Goal: Information Seeking & Learning: Learn about a topic

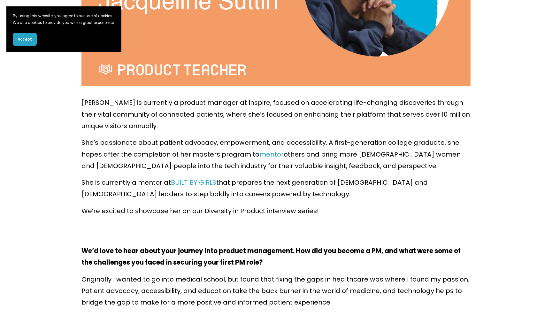
scroll to position [258, 0]
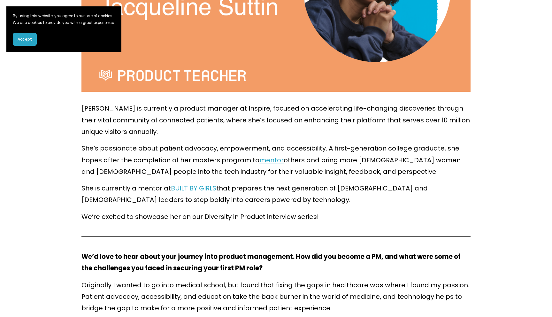
click at [27, 42] on span "Accept" at bounding box center [25, 39] width 14 height 6
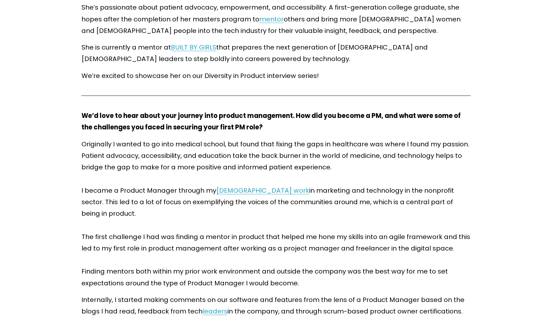
scroll to position [399, 0]
click at [286, 32] on p "She’s passionate about patient advocacy, empowerment, and accessibility. A firs…" at bounding box center [275, 19] width 389 height 35
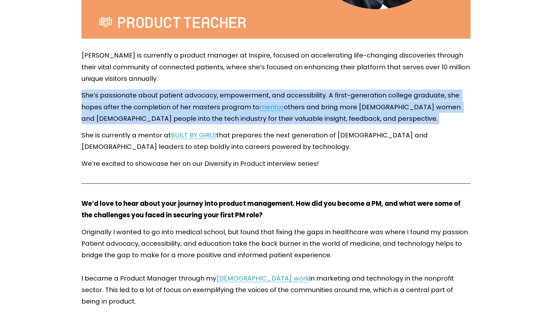
scroll to position [311, 0]
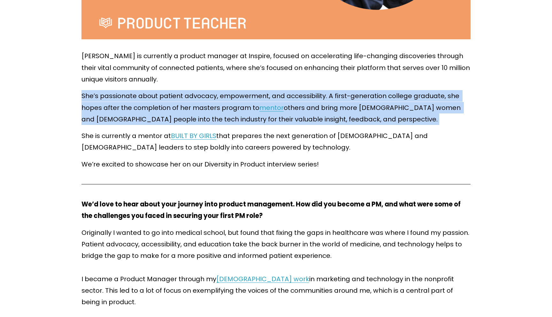
click at [222, 60] on p "[PERSON_NAME] is currently a product manager at Inspire, focused on acceleratin…" at bounding box center [275, 67] width 389 height 35
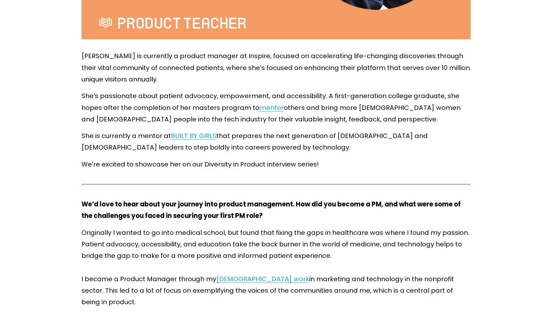
click at [222, 60] on p "[PERSON_NAME] is currently a product manager at Inspire, focused on acceleratin…" at bounding box center [275, 67] width 389 height 35
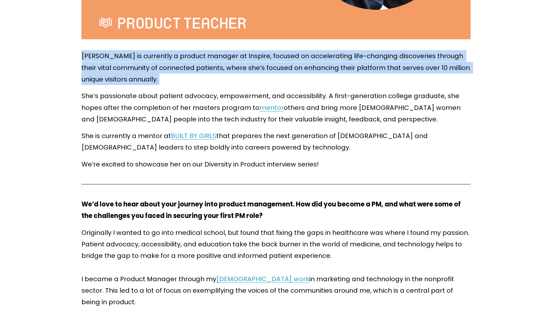
click at [222, 60] on p "[PERSON_NAME] is currently a product manager at Inspire, focused on acceleratin…" at bounding box center [275, 67] width 389 height 35
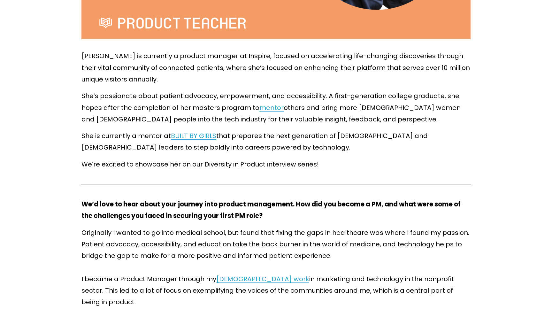
click at [222, 60] on p "[PERSON_NAME] is currently a product manager at Inspire, focused on acceleratin…" at bounding box center [275, 67] width 389 height 35
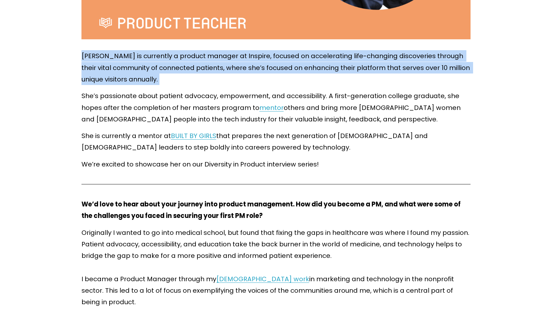
click at [222, 60] on p "[PERSON_NAME] is currently a product manager at Inspire, focused on acceleratin…" at bounding box center [275, 67] width 389 height 35
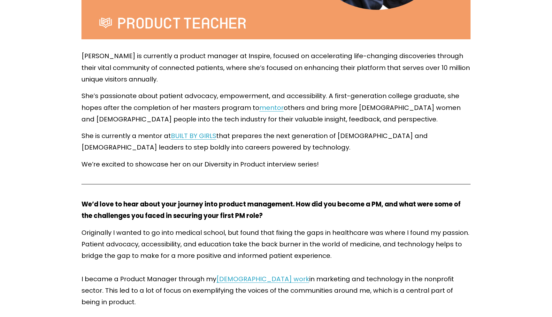
click at [222, 60] on p "[PERSON_NAME] is currently a product manager at Inspire, focused on acceleratin…" at bounding box center [275, 67] width 389 height 35
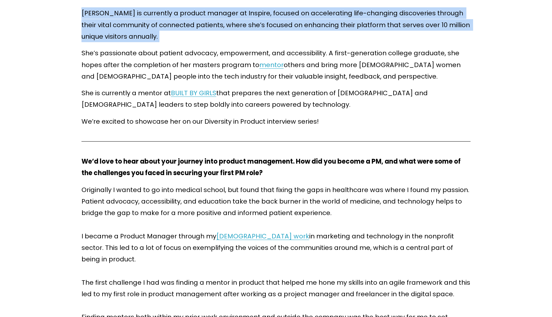
scroll to position [358, 0]
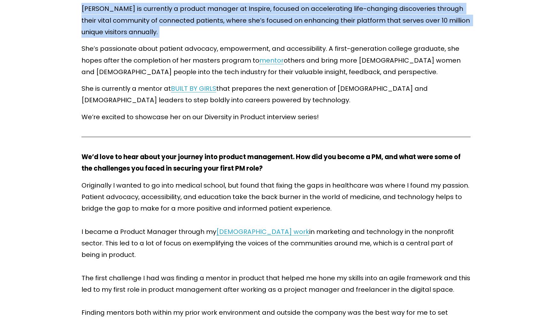
click at [222, 60] on p "She’s passionate about patient advocacy, empowerment, and accessibility. A firs…" at bounding box center [275, 60] width 389 height 35
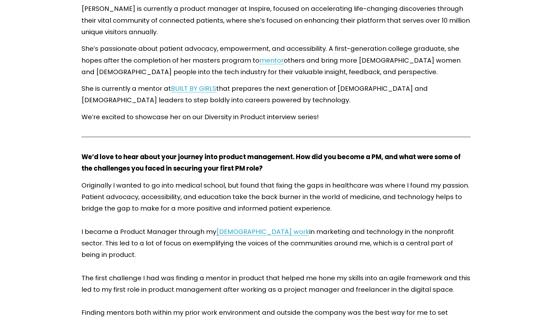
click at [222, 60] on p "She’s passionate about patient advocacy, empowerment, and accessibility. A firs…" at bounding box center [275, 60] width 389 height 35
click at [265, 90] on p "She is currently a mentor at BUILT BY GIRLS that prepares the next generation o…" at bounding box center [275, 94] width 389 height 23
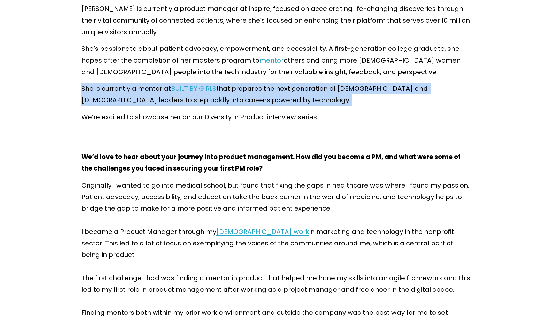
click at [265, 90] on p "She is currently a mentor at BUILT BY GIRLS that prepares the next generation o…" at bounding box center [275, 94] width 389 height 23
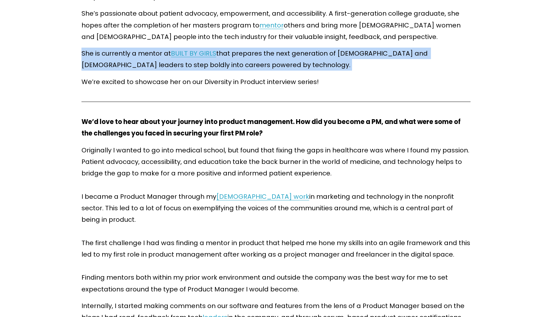
scroll to position [392, 0]
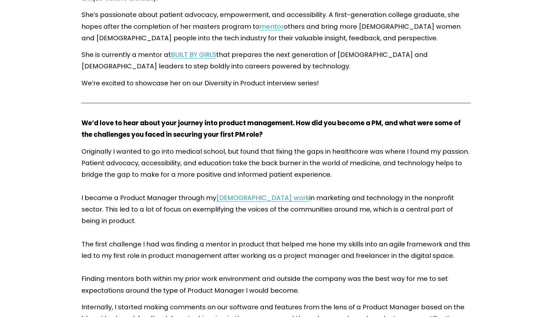
click at [265, 84] on p "We’re excited to showcase her on our Diversity in Product interview series!" at bounding box center [275, 82] width 389 height 11
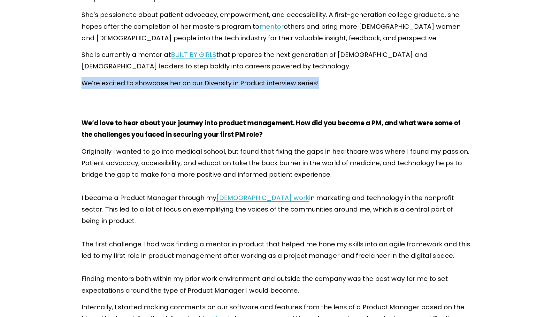
click at [265, 84] on p "We’re excited to showcase her on our Diversity in Product interview series!" at bounding box center [275, 82] width 389 height 11
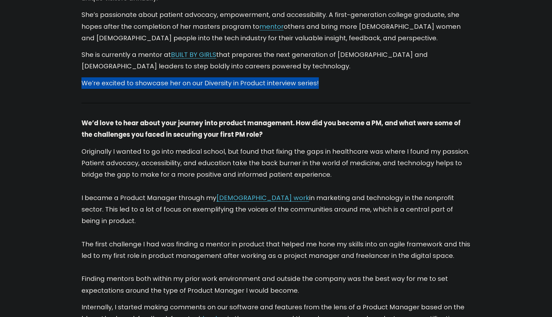
click at [267, 82] on p "We’re excited to showcase her on our Diversity in Product interview series!" at bounding box center [275, 82] width 389 height 11
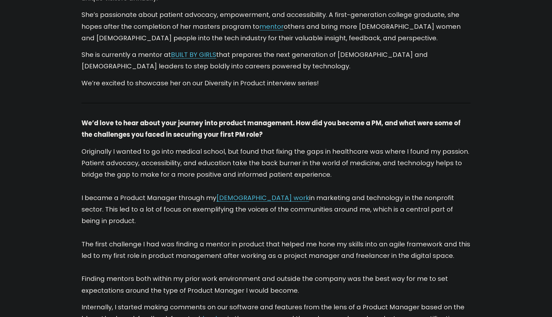
click at [267, 82] on p "We’re excited to showcase her on our Diversity in Product interview series!" at bounding box center [275, 82] width 389 height 11
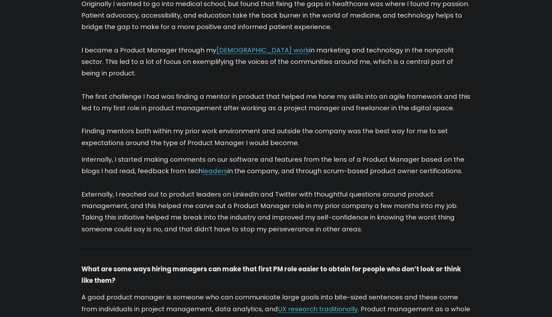
scroll to position [537, 0]
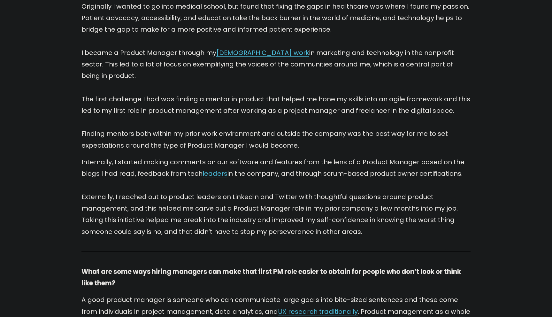
click at [275, 63] on p "Originally I wanted to go into medical school, but found that fixing the gaps i…" at bounding box center [275, 76] width 389 height 150
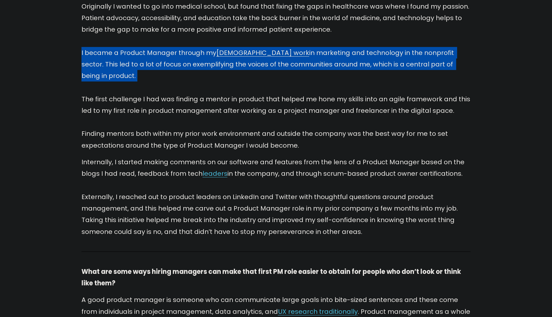
scroll to position [562, 0]
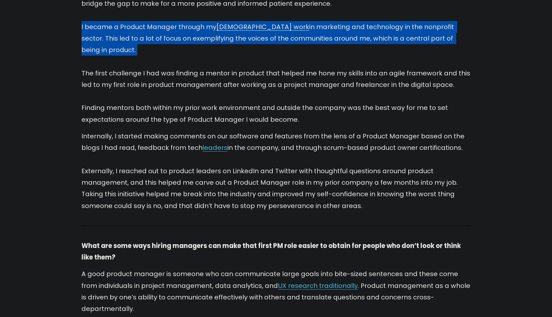
click at [275, 63] on p "Originally I wanted to go into medical school, but found that fixing the gaps i…" at bounding box center [275, 50] width 389 height 150
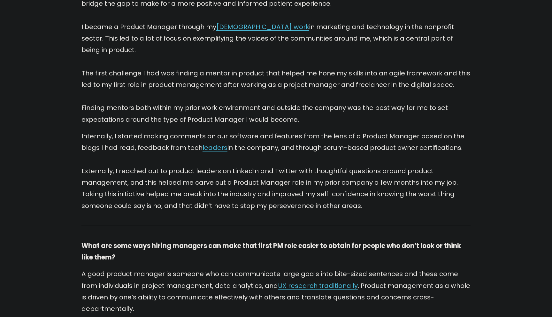
click at [275, 63] on p "Originally I wanted to go into medical school, but found that fixing the gaps i…" at bounding box center [275, 50] width 389 height 150
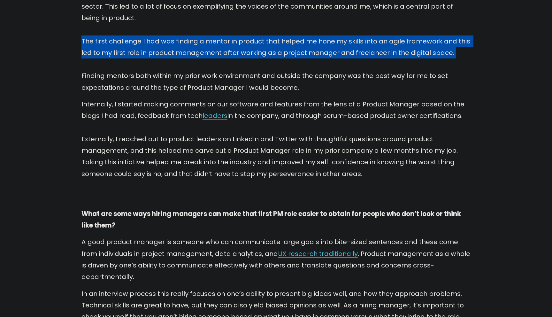
click at [275, 63] on p "Originally I wanted to go into medical school, but found that fixing the gaps i…" at bounding box center [275, 18] width 389 height 150
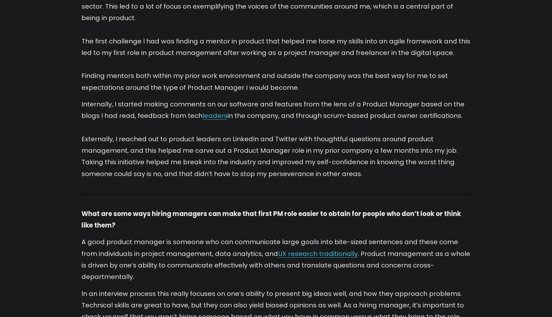
click at [275, 63] on p "Originally I wanted to go into medical school, but found that fixing the gaps i…" at bounding box center [275, 18] width 389 height 150
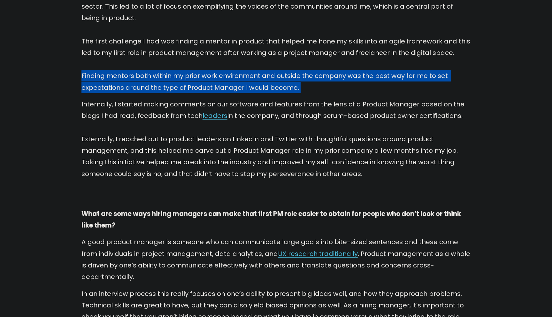
scroll to position [628, 0]
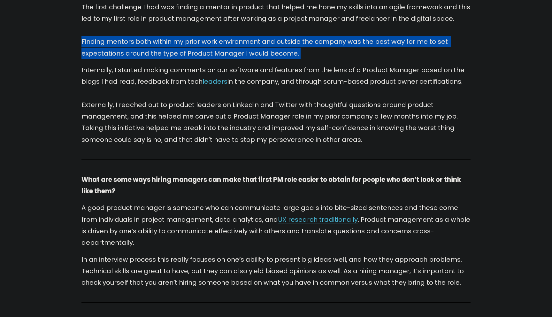
click at [275, 64] on p "Internally, I started making comments on our software and features from the len…" at bounding box center [275, 104] width 389 height 81
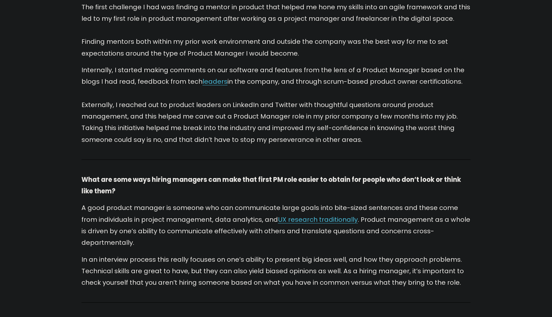
click at [275, 64] on p "Internally, I started making comments on our software and features from the len…" at bounding box center [275, 104] width 389 height 81
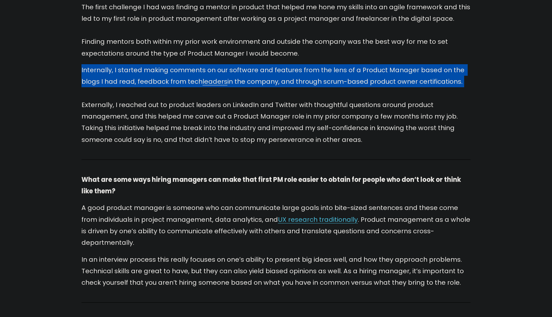
scroll to position [604, 0]
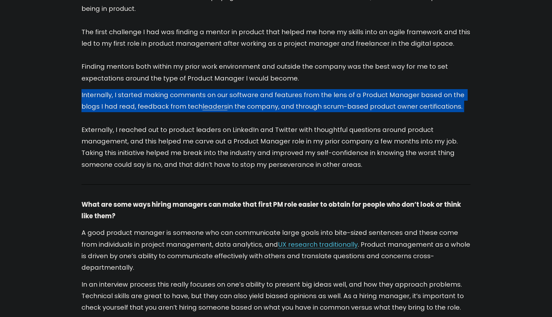
click at [275, 63] on p "Originally I wanted to go into medical school, but found that fixing the gaps i…" at bounding box center [275, 9] width 389 height 150
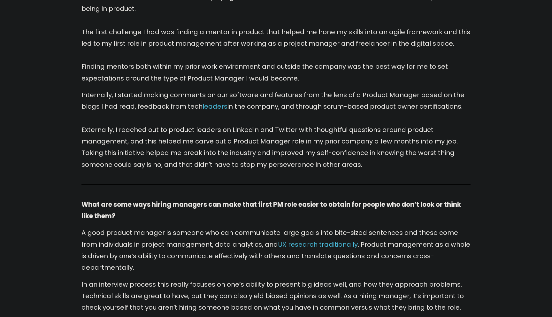
click at [275, 63] on p "Originally I wanted to go into medical school, but found that fixing the gaps i…" at bounding box center [275, 9] width 389 height 150
click at [100, 64] on p "Originally I wanted to go into medical school, but found that fixing the gaps i…" at bounding box center [275, 9] width 389 height 150
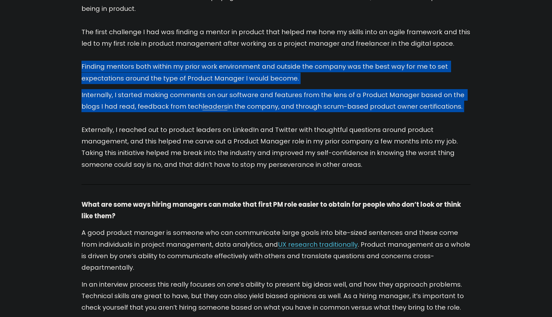
drag, startPoint x: 76, startPoint y: 50, endPoint x: 64, endPoint y: 110, distance: 61.1
drag, startPoint x: 72, startPoint y: 54, endPoint x: 41, endPoint y: 108, distance: 61.9
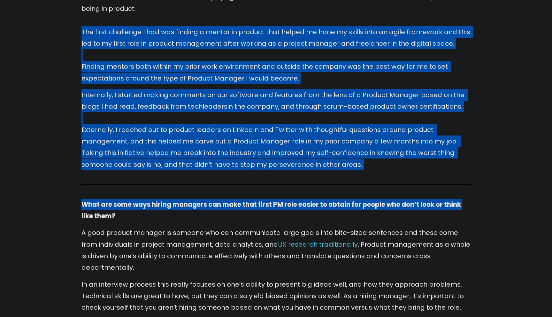
drag, startPoint x: 68, startPoint y: 17, endPoint x: 11, endPoint y: 205, distance: 196.8
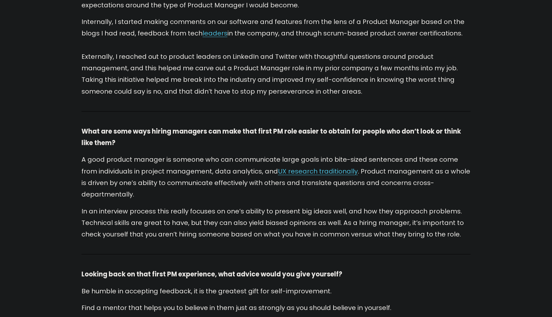
scroll to position [683, 0]
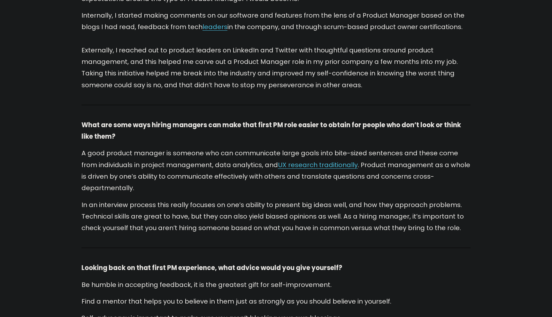
click at [28, 162] on article "Diversity in Product: [PERSON_NAME] [DATE] Written By the team at Product Teach…" at bounding box center [276, 311] width 552 height 1929
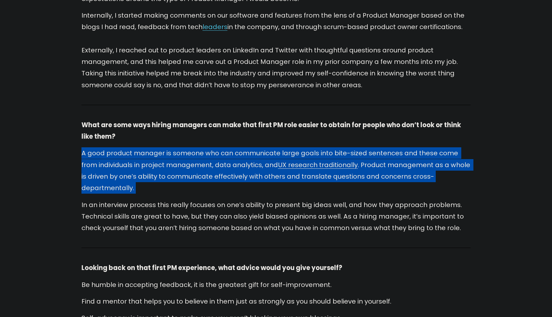
click at [162, 158] on p "A good product manager is someone who can communicate large goals into bite-siz…" at bounding box center [275, 170] width 389 height 46
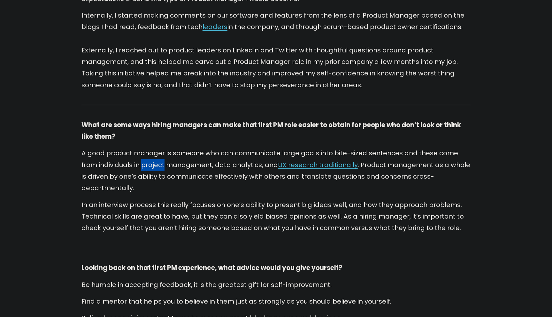
click at [162, 158] on p "A good product manager is someone who can communicate large goals into bite-siz…" at bounding box center [275, 170] width 389 height 46
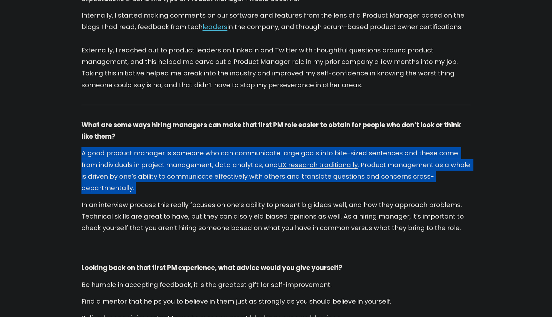
click at [162, 158] on p "A good product manager is someone who can communicate large goals into bite-siz…" at bounding box center [275, 170] width 389 height 46
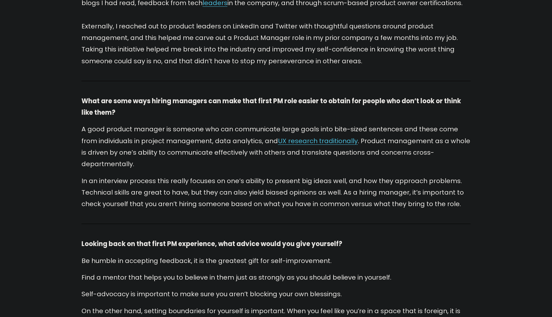
click at [167, 179] on p "In an interview process this really focuses on one’s ability to present big ide…" at bounding box center [275, 192] width 389 height 35
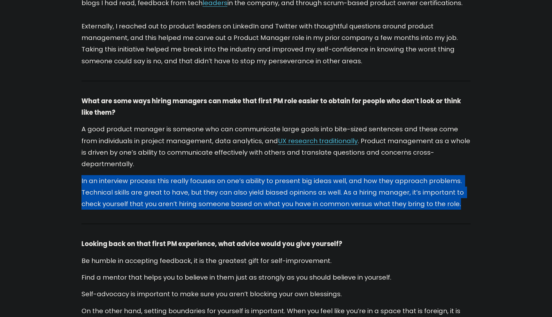
click at [167, 179] on p "In an interview process this really focuses on one’s ability to present big ide…" at bounding box center [275, 192] width 389 height 35
click at [257, 175] on p "In an interview process this really focuses on one’s ability to present big ide…" at bounding box center [275, 192] width 389 height 35
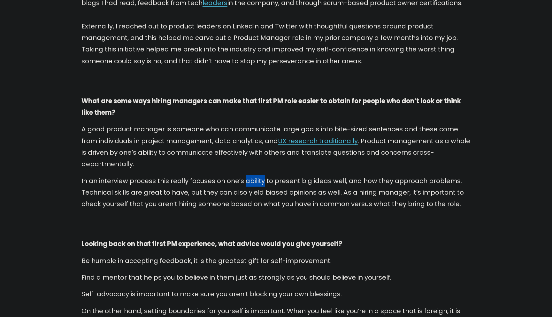
click at [257, 175] on p "In an interview process this really focuses on one’s ability to present big ide…" at bounding box center [275, 192] width 389 height 35
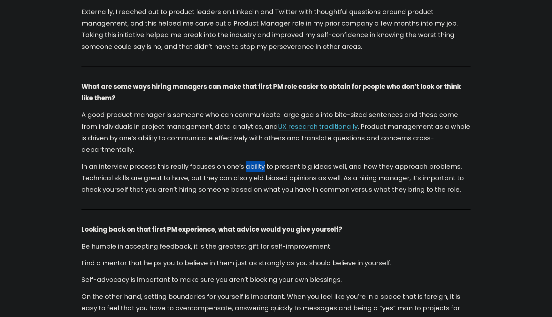
scroll to position [728, 0]
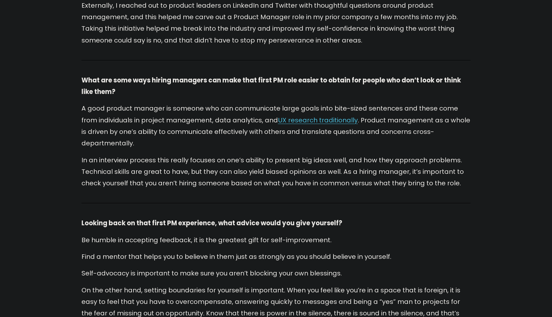
click at [259, 160] on p "In an interview process this really focuses on one’s ability to present big ide…" at bounding box center [275, 171] width 389 height 35
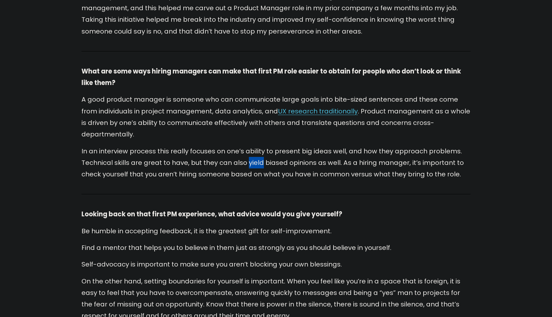
scroll to position [742, 0]
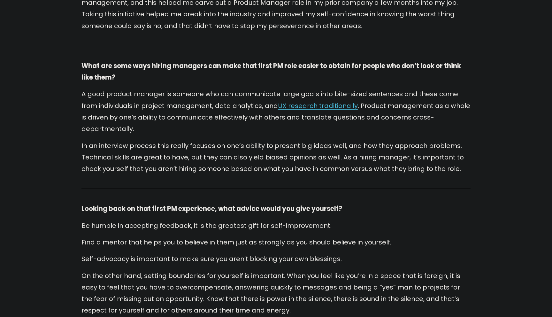
click at [259, 156] on p "In an interview process this really focuses on one’s ability to present big ide…" at bounding box center [275, 157] width 389 height 35
click at [263, 140] on p "In an interview process this really focuses on one’s ability to present big ide…" at bounding box center [275, 157] width 389 height 35
click at [261, 145] on p "In an interview process this really focuses on one’s ability to present big ide…" at bounding box center [275, 157] width 389 height 35
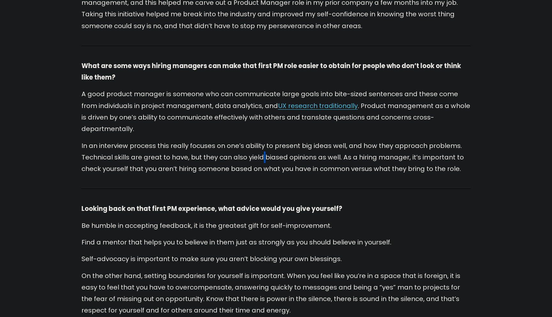
click at [261, 145] on p "In an interview process this really focuses on one’s ability to present big ide…" at bounding box center [275, 157] width 389 height 35
click at [260, 155] on p "In an interview process this really focuses on one’s ability to present big ide…" at bounding box center [275, 157] width 389 height 35
click at [262, 146] on p "In an interview process this really focuses on one’s ability to present big ide…" at bounding box center [275, 157] width 389 height 35
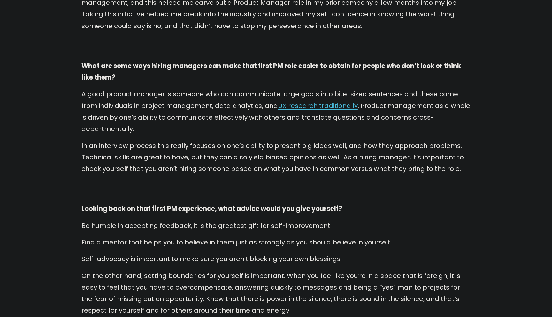
click at [262, 140] on p "In an interview process this really focuses on one’s ability to present big ide…" at bounding box center [275, 157] width 389 height 35
click at [263, 140] on p "In an interview process this really focuses on one’s ability to present big ide…" at bounding box center [275, 157] width 389 height 35
click at [254, 140] on p "In an interview process this really focuses on one’s ability to present big ide…" at bounding box center [275, 157] width 389 height 35
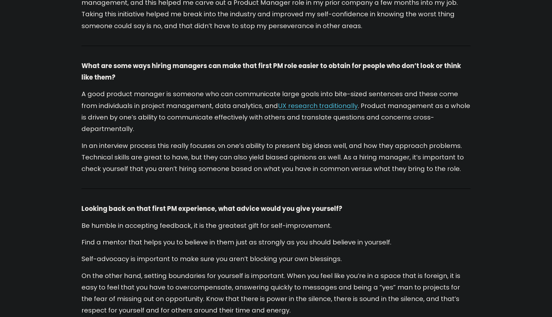
click at [253, 145] on p "In an interview process this really focuses on one’s ability to present big ide…" at bounding box center [275, 157] width 389 height 35
click at [256, 157] on p "In an interview process this really focuses on one’s ability to present big ide…" at bounding box center [275, 157] width 389 height 35
click at [256, 148] on p "In an interview process this really focuses on one’s ability to present big ide…" at bounding box center [275, 157] width 389 height 35
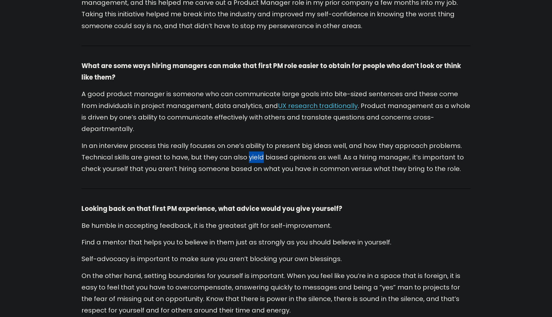
click at [256, 148] on p "In an interview process this really focuses on one’s ability to present big ide…" at bounding box center [275, 157] width 389 height 35
click at [252, 140] on p "In an interview process this really focuses on one’s ability to present big ide…" at bounding box center [275, 157] width 389 height 35
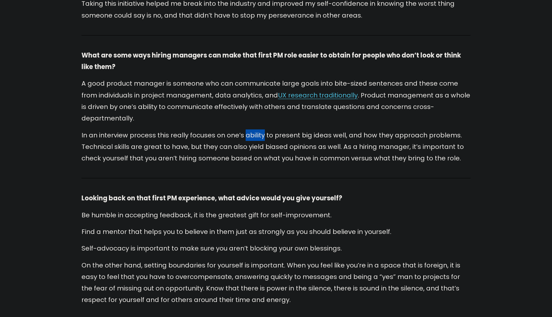
click at [252, 133] on p "In an interview process this really focuses on one’s ability to present big ide…" at bounding box center [275, 146] width 389 height 35
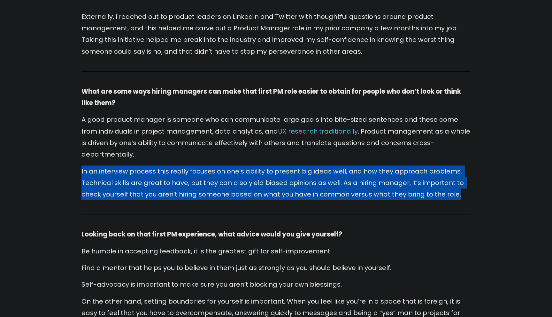
scroll to position [716, 0]
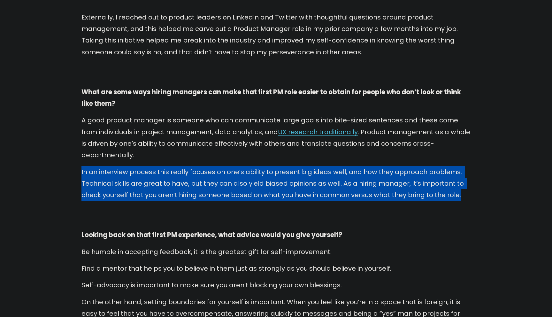
click at [252, 133] on p "A good product manager is someone who can communicate large goals into bite-siz…" at bounding box center [275, 137] width 389 height 46
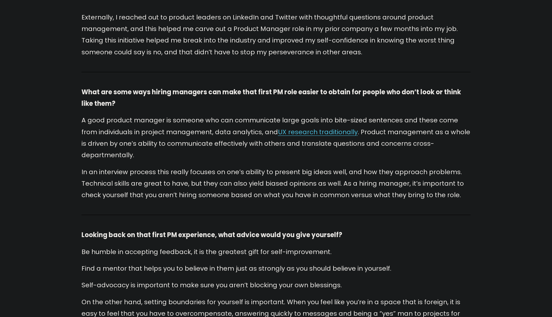
click at [252, 133] on p "A good product manager is someone who can communicate large goals into bite-siz…" at bounding box center [275, 137] width 389 height 46
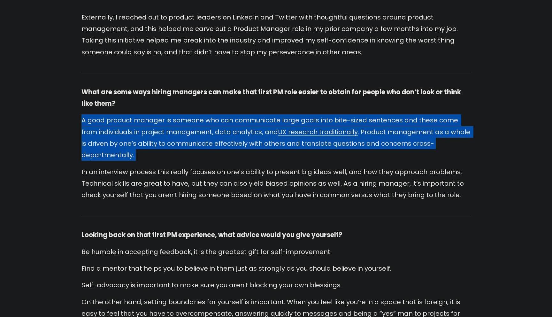
scroll to position [729, 0]
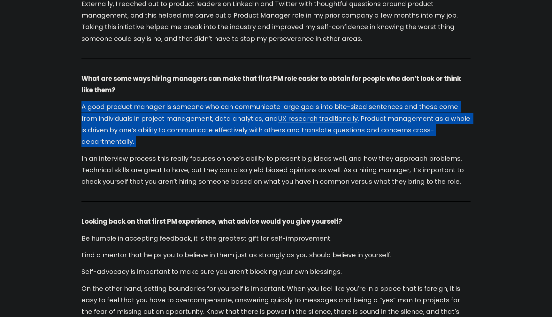
click at [253, 124] on p "A good product manager is someone who can communicate large goals into bite-siz…" at bounding box center [275, 124] width 389 height 46
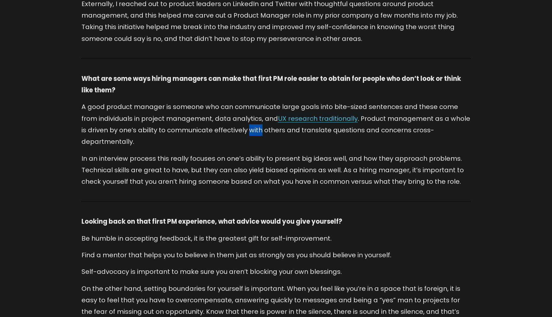
click at [253, 124] on p "A good product manager is someone who can communicate large goals into bite-siz…" at bounding box center [275, 124] width 389 height 46
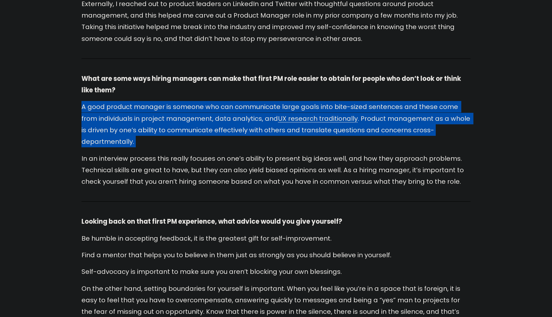
click at [253, 124] on p "A good product manager is someone who can communicate large goals into bite-siz…" at bounding box center [275, 124] width 389 height 46
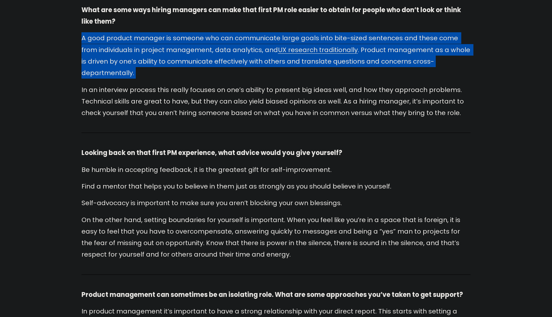
scroll to position [831, 0]
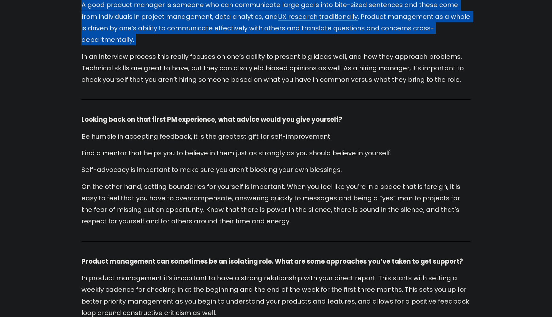
click at [253, 131] on p "Be humble in accepting feedback, it is the greatest gift for self-improvement." at bounding box center [275, 136] width 389 height 11
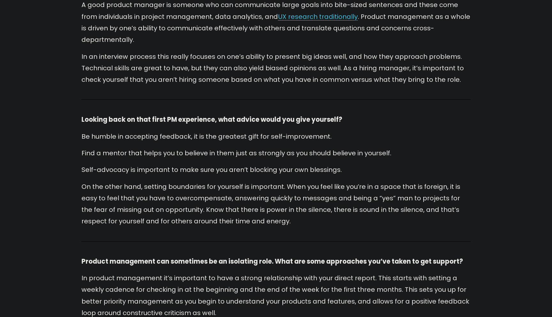
click at [253, 131] on p "Be humble in accepting feedback, it is the greatest gift for self-improvement." at bounding box center [275, 136] width 389 height 11
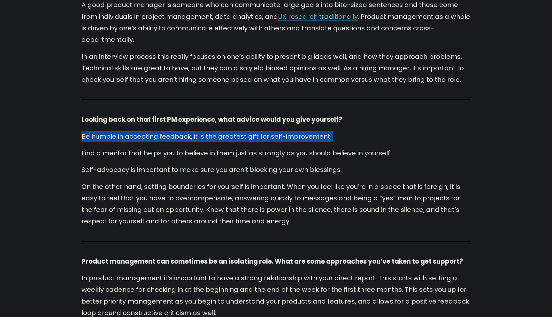
click at [253, 131] on p "Be humble in accepting feedback, it is the greatest gift for self-improvement." at bounding box center [275, 136] width 389 height 11
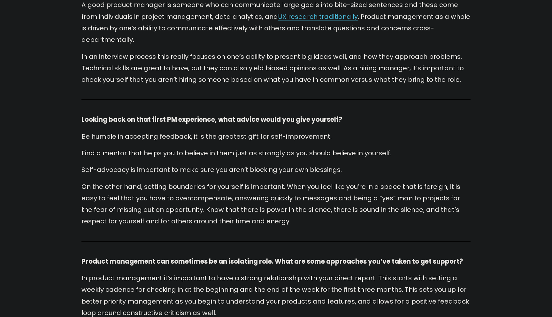
click at [253, 131] on p "Be humble in accepting feedback, it is the greatest gift for self-improvement." at bounding box center [275, 136] width 389 height 11
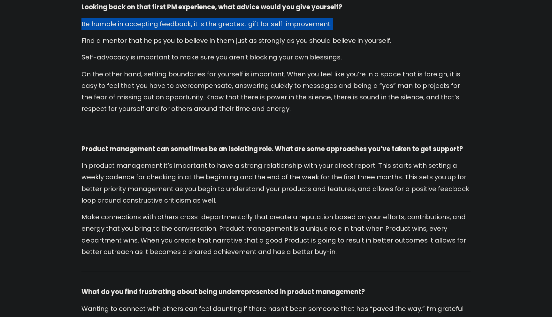
scroll to position [983, 0]
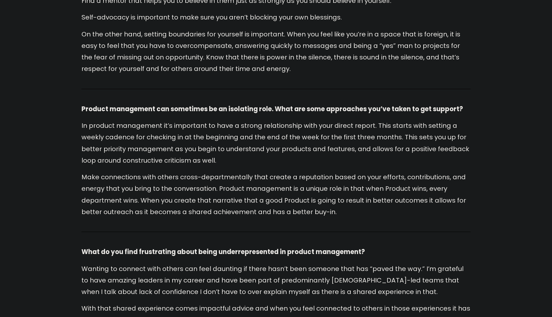
click at [249, 104] on strong "Product management can sometimes be an isolating role. What are some approaches…" at bounding box center [271, 108] width 381 height 9
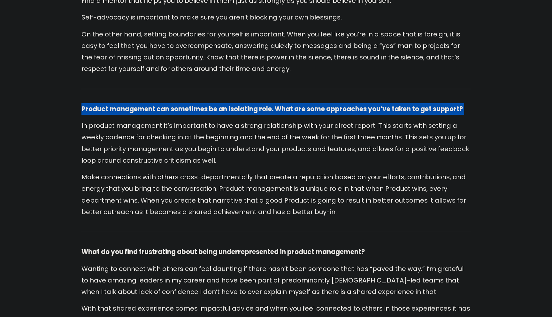
click at [243, 120] on p "In product management it’s important to have a strong relationship with your di…" at bounding box center [275, 143] width 389 height 46
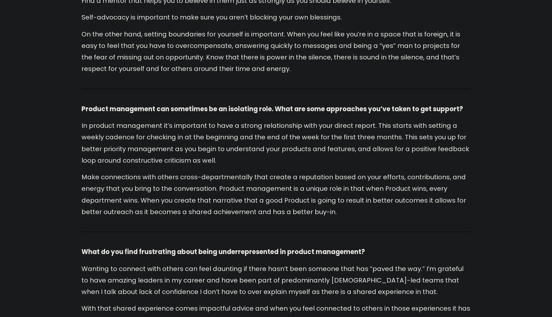
click at [243, 120] on p "In product management it’s important to have a strong relationship with your di…" at bounding box center [275, 143] width 389 height 46
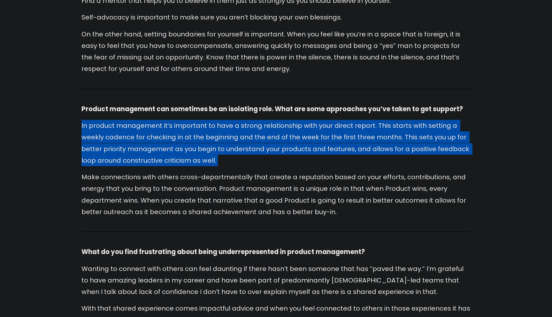
click at [243, 120] on p "In product management it’s important to have a strong relationship with your di…" at bounding box center [275, 143] width 389 height 46
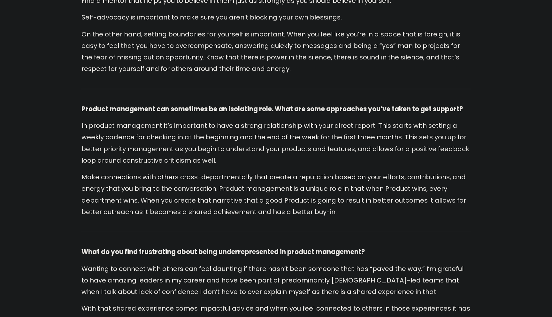
click at [243, 120] on p "In product management it’s important to have a strong relationship with your di…" at bounding box center [275, 143] width 389 height 46
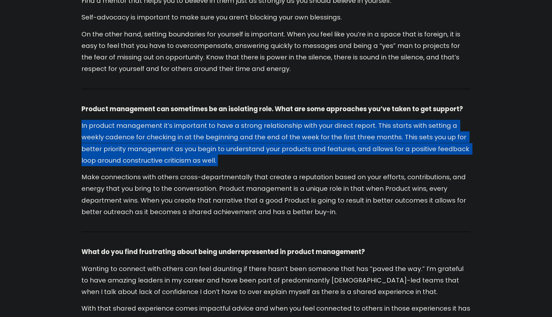
click at [243, 120] on p "In product management it’s important to have a strong relationship with your di…" at bounding box center [275, 143] width 389 height 46
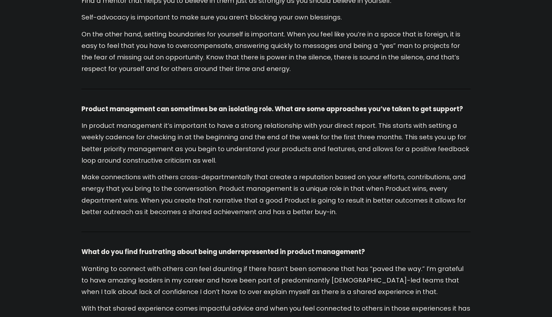
click at [243, 120] on p "In product management it’s important to have a strong relationship with your di…" at bounding box center [275, 143] width 389 height 46
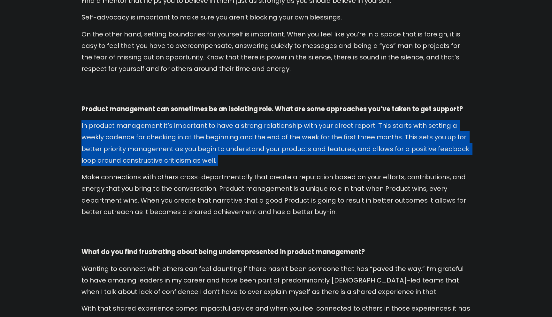
scroll to position [1054, 0]
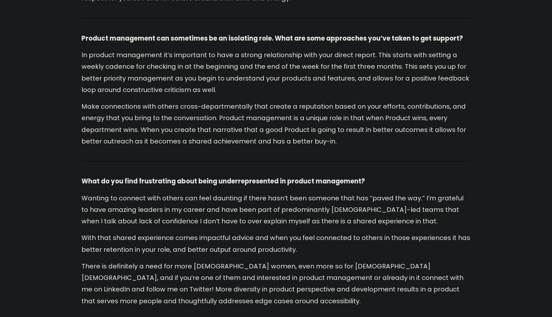
click at [246, 108] on p "Make connections with others cross-departmentally that create a reputation base…" at bounding box center [275, 124] width 389 height 46
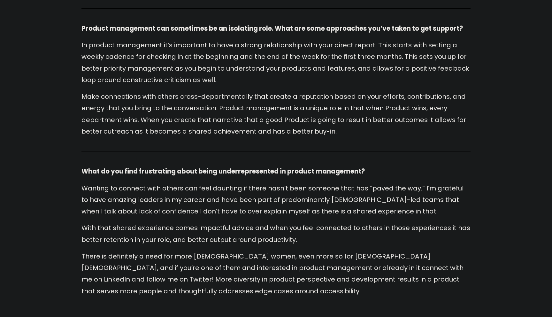
click at [246, 108] on p "Make connections with others cross-departmentally that create a reputation base…" at bounding box center [275, 114] width 389 height 46
click at [272, 109] on p "Make connections with others cross-departmentally that create a reputation base…" at bounding box center [275, 114] width 389 height 46
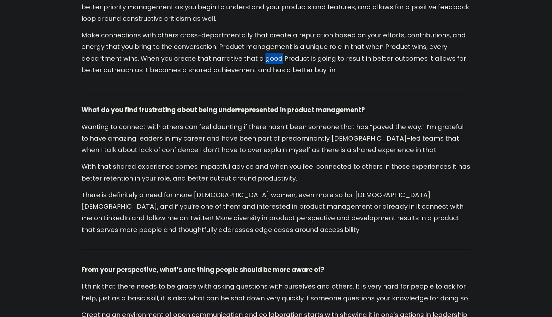
scroll to position [1125, 0]
click at [272, 104] on p "What do you find frustrating about being underrepresented in product management?" at bounding box center [275, 109] width 389 height 11
click at [272, 105] on strong "What do you find frustrating about being underrepresented in product management?" at bounding box center [222, 109] width 283 height 9
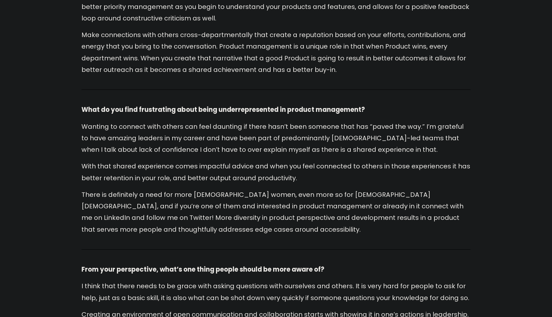
click at [272, 105] on strong "What do you find frustrating about being underrepresented in product management?" at bounding box center [222, 109] width 283 height 9
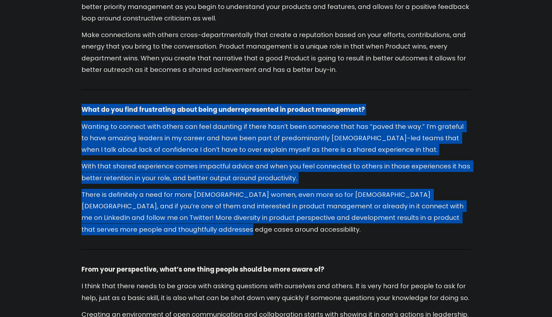
drag, startPoint x: 75, startPoint y: 98, endPoint x: 274, endPoint y: 219, distance: 232.8
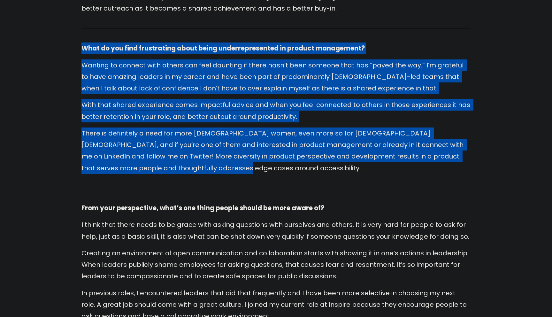
scroll to position [1185, 0]
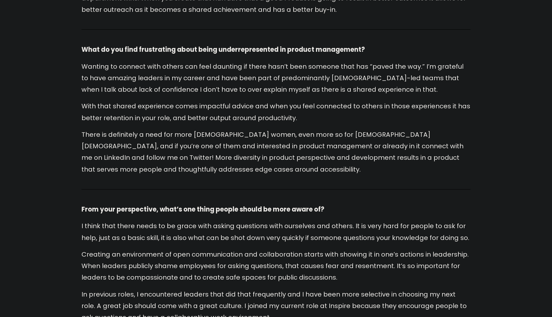
click at [248, 113] on div "What do you find frustrating about being underrepresented in product management…" at bounding box center [275, 109] width 389 height 131
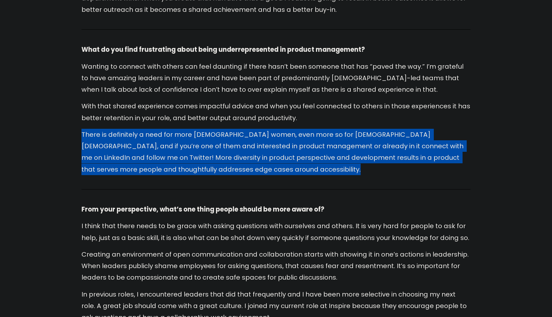
click at [248, 113] on div "What do you find frustrating about being underrepresented in product management…" at bounding box center [275, 109] width 389 height 131
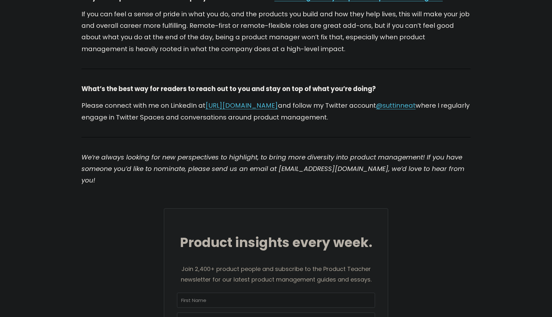
scroll to position [1545, 0]
